Goal: Find specific page/section: Find specific page/section

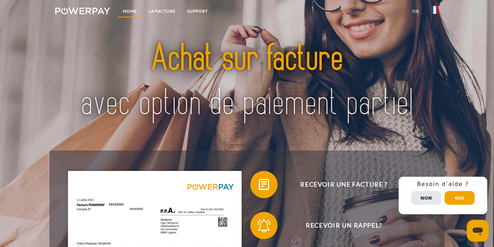
click at [129, 10] on link "Home" at bounding box center [130, 11] width 26 height 12
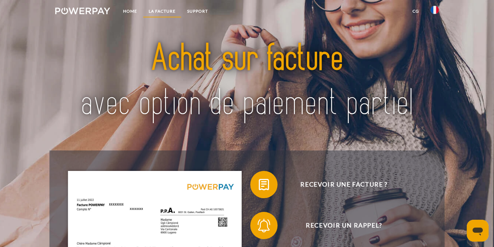
click at [156, 10] on link "LA FACTURE" at bounding box center [162, 11] width 39 height 12
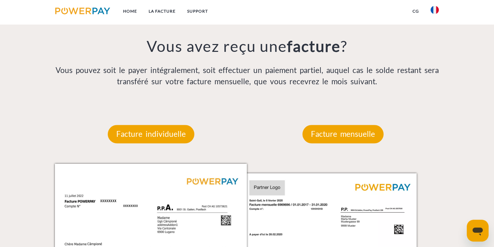
scroll to position [543, 0]
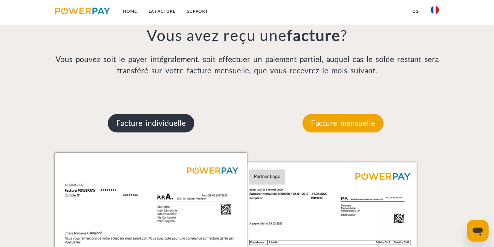
click at [150, 129] on p "Facture individuelle" at bounding box center [151, 123] width 87 height 18
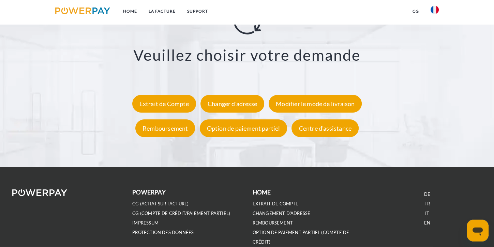
scroll to position [1263, 0]
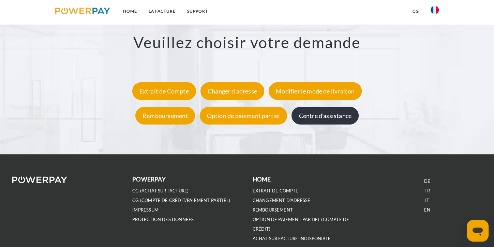
click at [330, 118] on div "Centre d'assistance" at bounding box center [325, 116] width 67 height 18
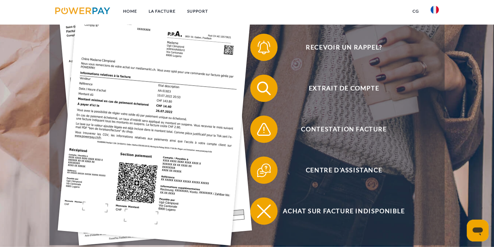
scroll to position [180, 0]
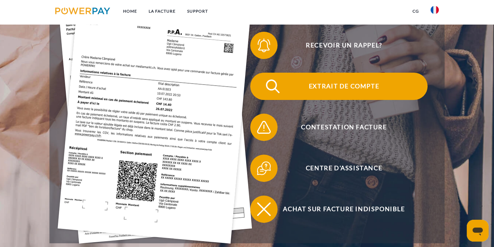
click at [346, 88] on span "Extrait de compte" at bounding box center [344, 86] width 167 height 27
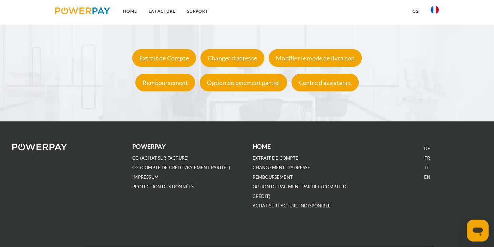
scroll to position [1297, 0]
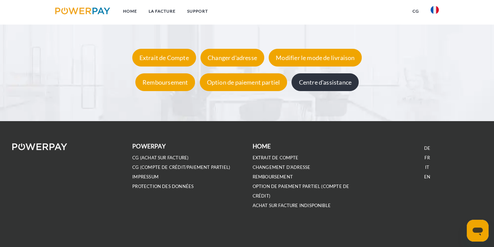
click at [331, 82] on div "Centre d'assistance" at bounding box center [325, 83] width 67 height 18
